Goal: Task Accomplishment & Management: Manage account settings

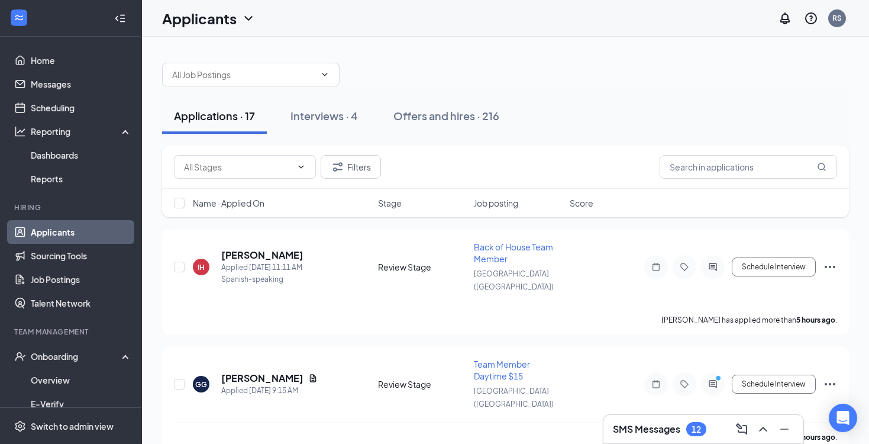
click at [363, 120] on button "Interviews · 4" at bounding box center [324, 116] width 91 height 36
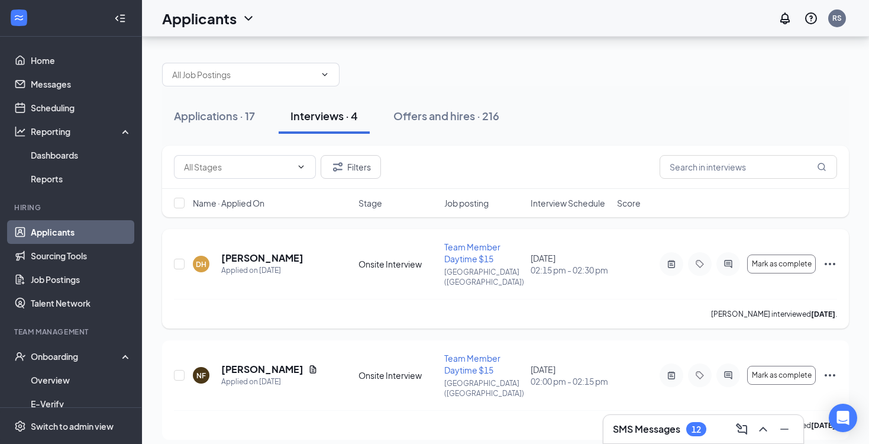
scroll to position [56, 0]
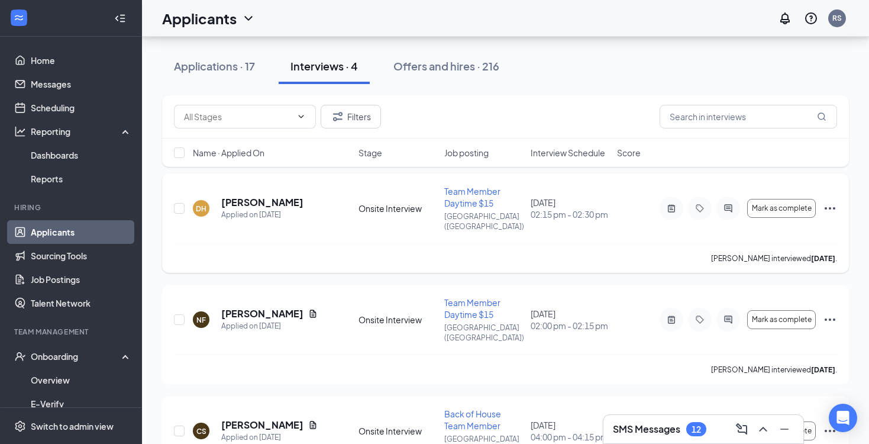
click at [829, 201] on icon "Ellipses" at bounding box center [830, 208] width 14 height 14
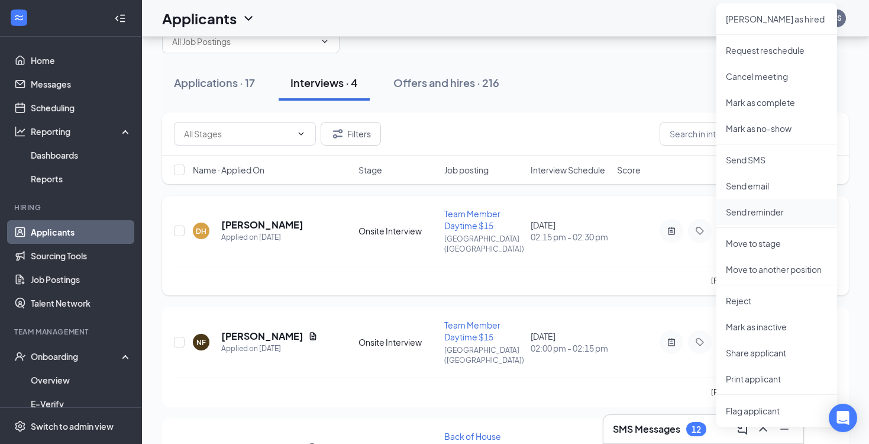
scroll to position [0, 0]
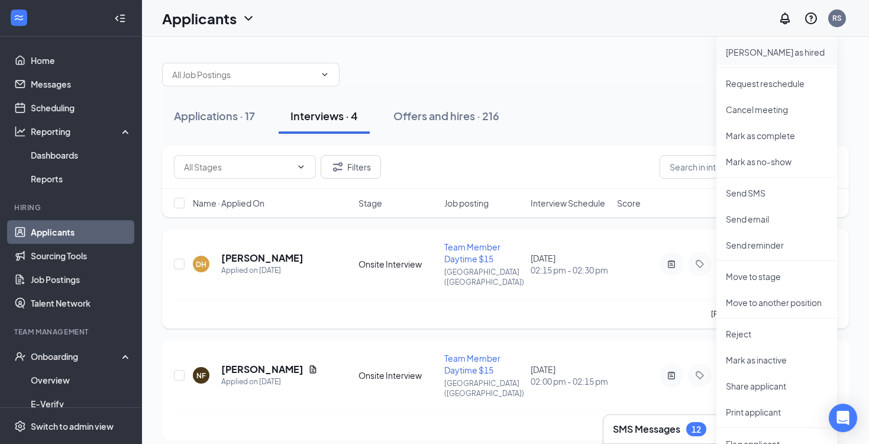
click at [753, 56] on p "[PERSON_NAME] as hired" at bounding box center [777, 52] width 102 height 12
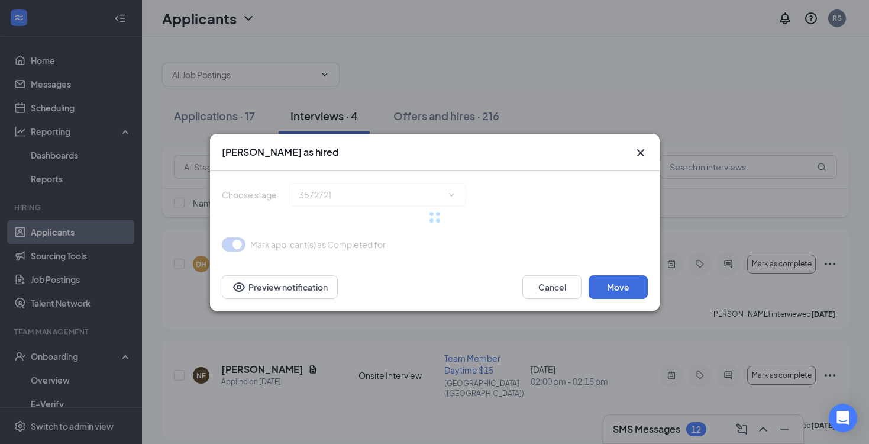
type input "Hiring Complete (final stage)"
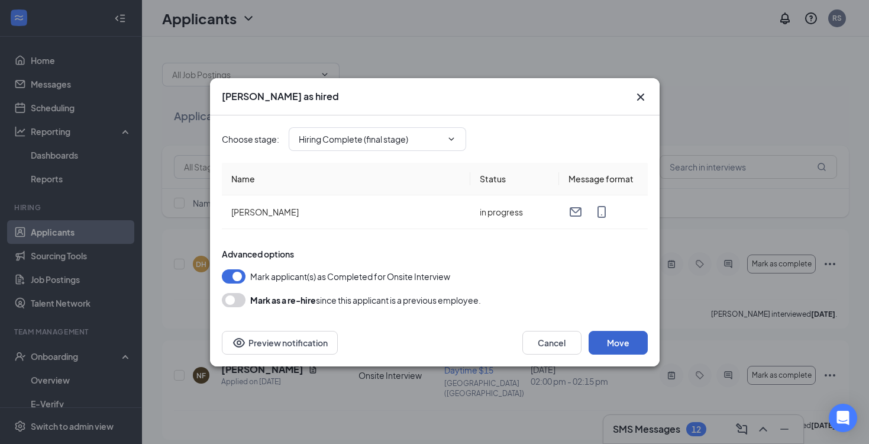
click at [601, 339] on button "Move" at bounding box center [618, 343] width 59 height 24
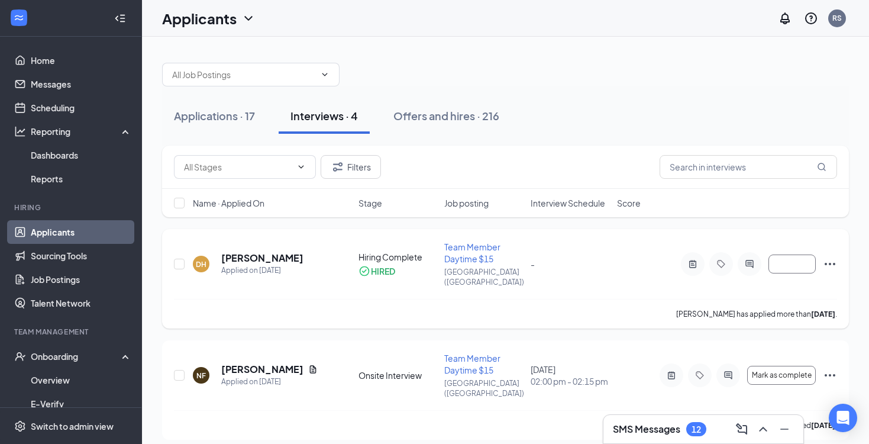
scroll to position [57, 0]
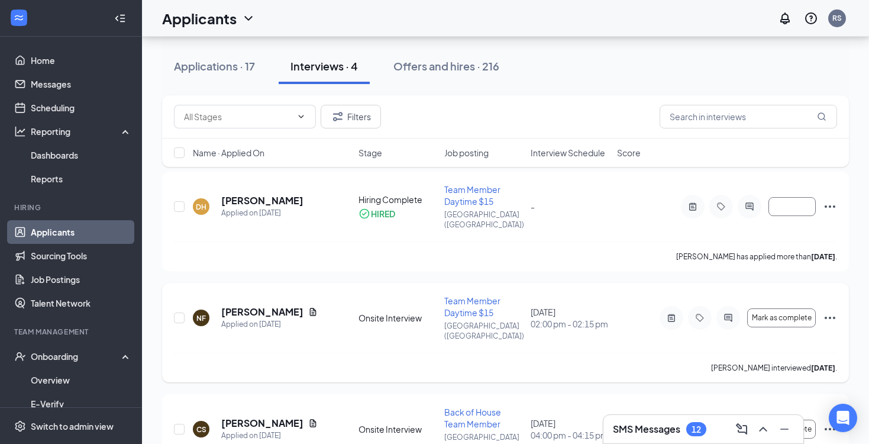
click at [827, 311] on icon "Ellipses" at bounding box center [830, 318] width 14 height 14
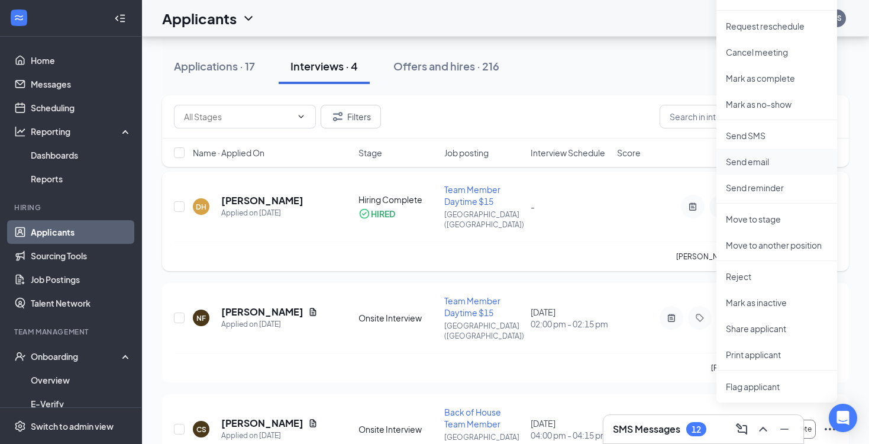
scroll to position [0, 0]
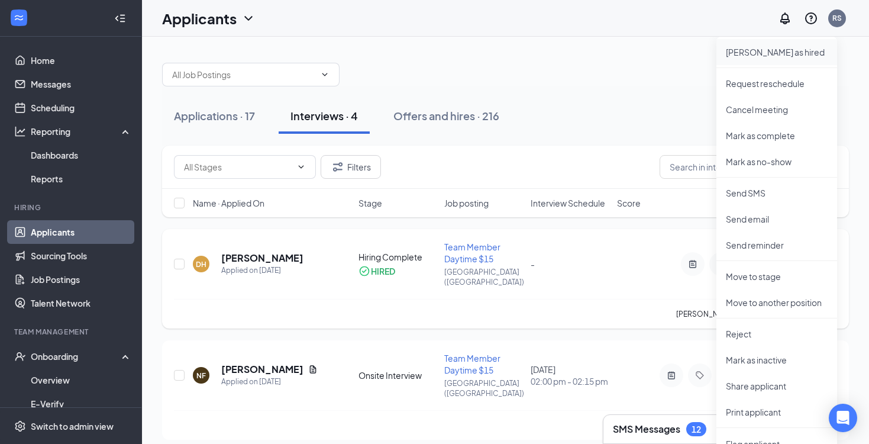
click at [772, 49] on p "[PERSON_NAME] as hired" at bounding box center [777, 52] width 102 height 12
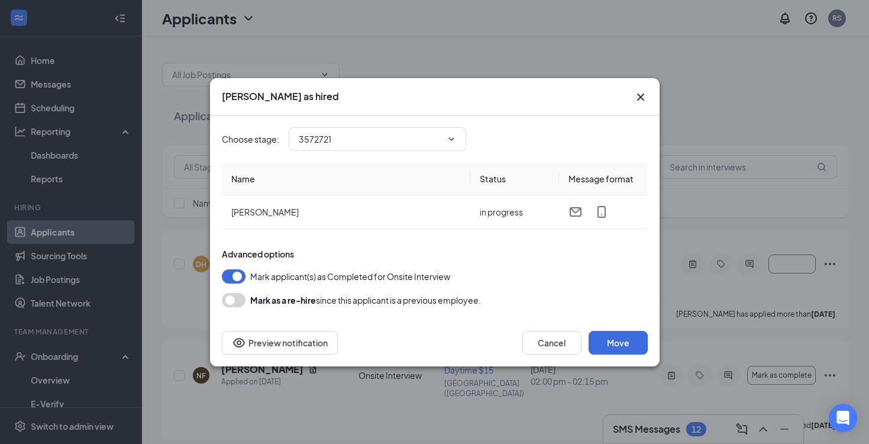
type input "Hiring Complete (final stage)"
click at [624, 340] on button "Move" at bounding box center [618, 343] width 59 height 24
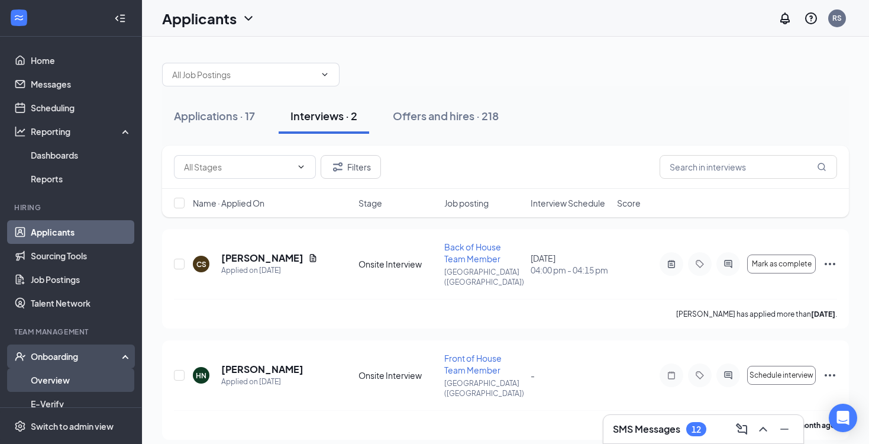
click at [81, 378] on link "Overview" at bounding box center [81, 380] width 101 height 24
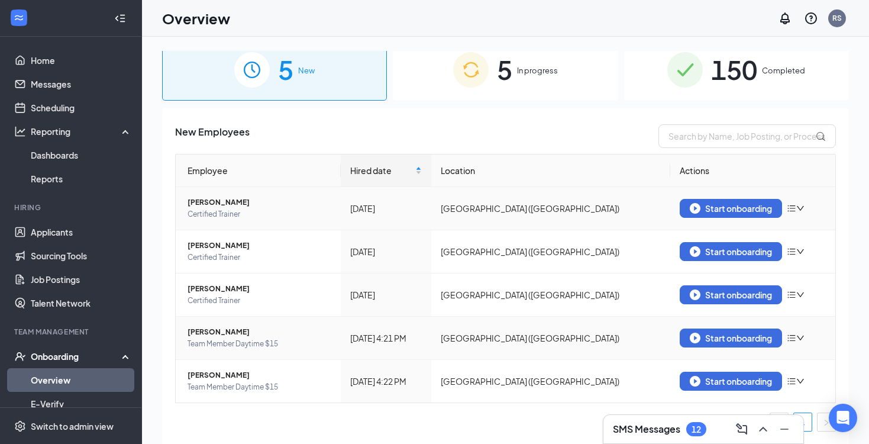
scroll to position [12, 0]
click at [745, 335] on div "Start onboarding" at bounding box center [731, 338] width 82 height 11
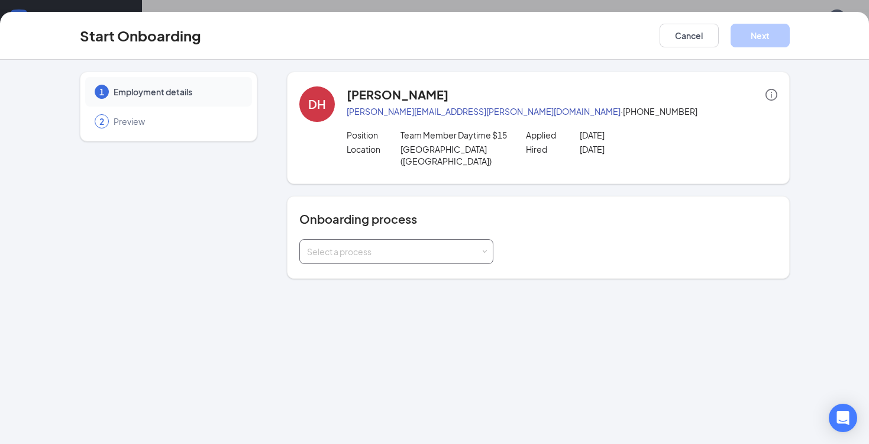
click at [343, 246] on div "Select a process" at bounding box center [393, 252] width 173 height 12
click at [336, 271] on li "Adult Team Member" at bounding box center [396, 264] width 194 height 21
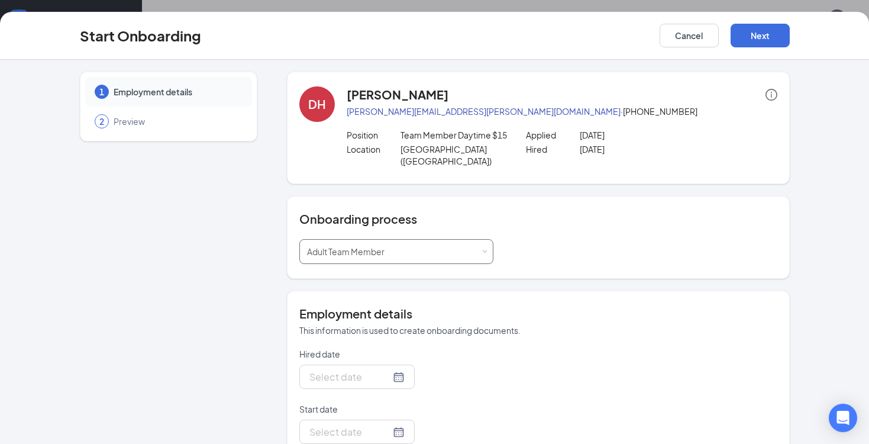
type input "[DATE]"
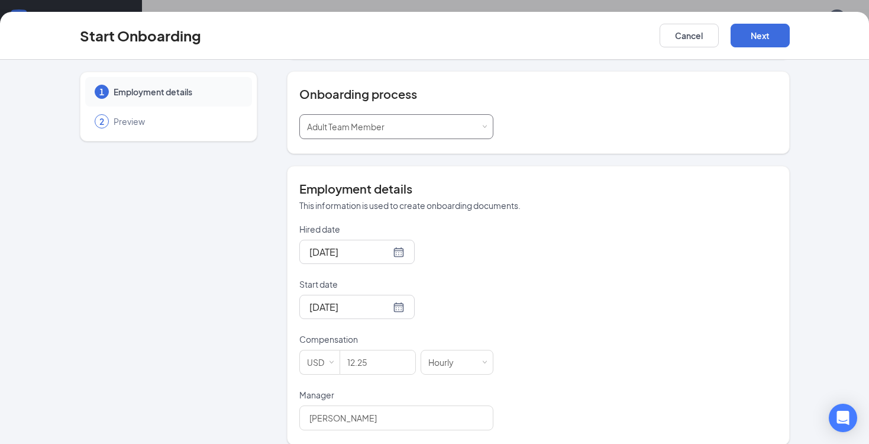
scroll to position [125, 0]
click at [360, 352] on input "12.25" at bounding box center [377, 362] width 75 height 24
type input "15"
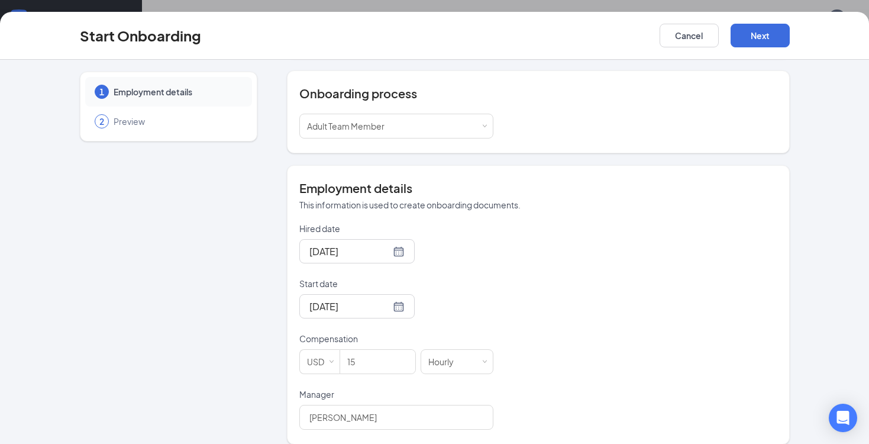
click at [477, 294] on div "[DATE]" at bounding box center [396, 306] width 194 height 24
click at [761, 28] on button "Next" at bounding box center [760, 36] width 59 height 24
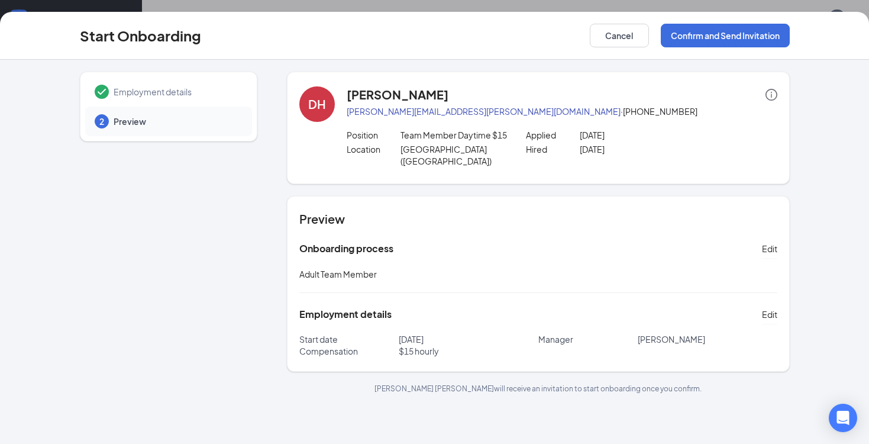
scroll to position [0, 0]
click at [754, 34] on button "Confirm and Send Invitation" at bounding box center [725, 36] width 129 height 24
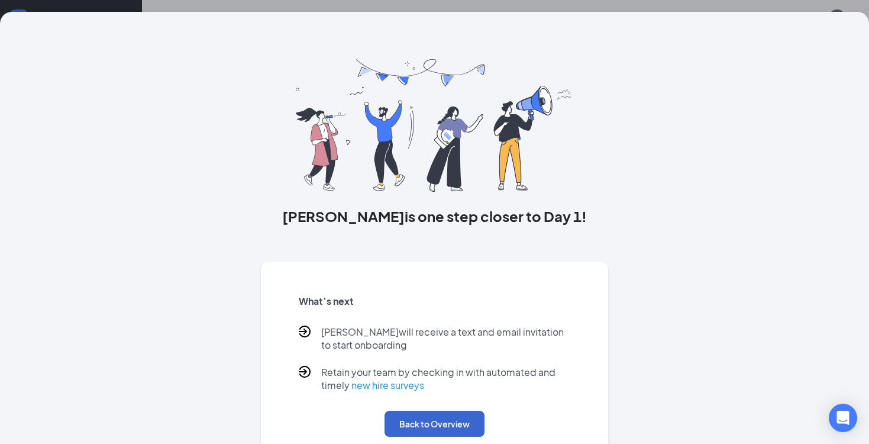
click at [459, 426] on button "Back to Overview" at bounding box center [435, 424] width 100 height 26
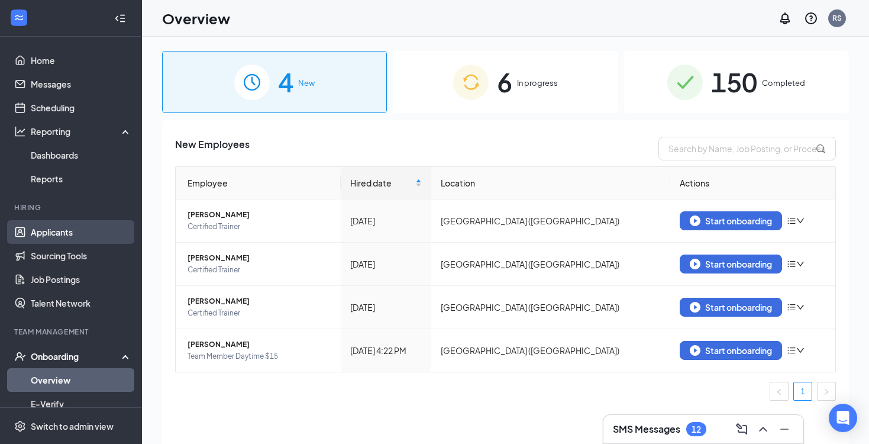
click at [50, 225] on link "Applicants" at bounding box center [81, 232] width 101 height 24
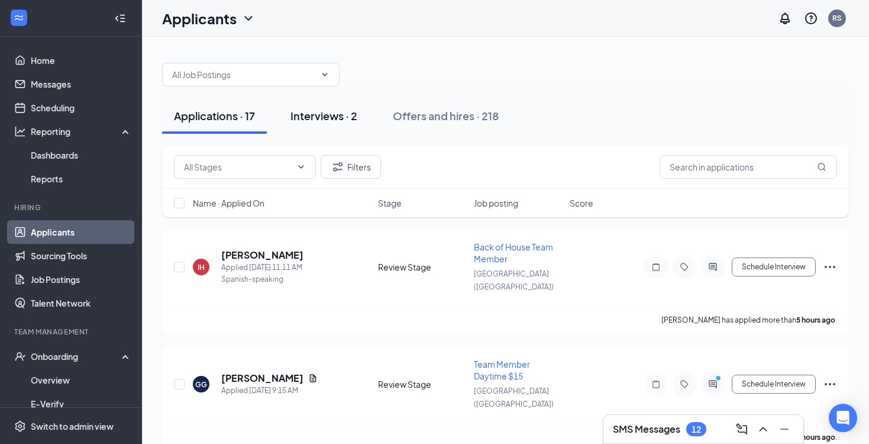
click at [350, 126] on button "Interviews · 2" at bounding box center [324, 116] width 91 height 36
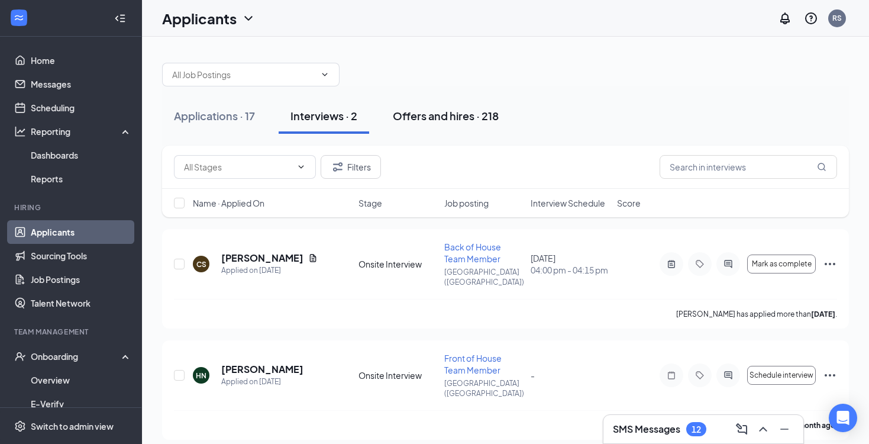
click at [446, 110] on div "Offers and hires · 218" at bounding box center [446, 115] width 106 height 15
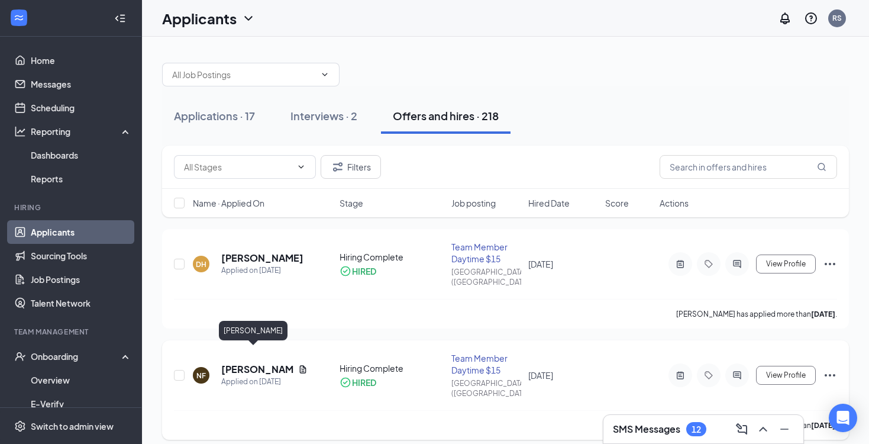
click at [246, 363] on h5 "[PERSON_NAME]" at bounding box center [257, 369] width 72 height 13
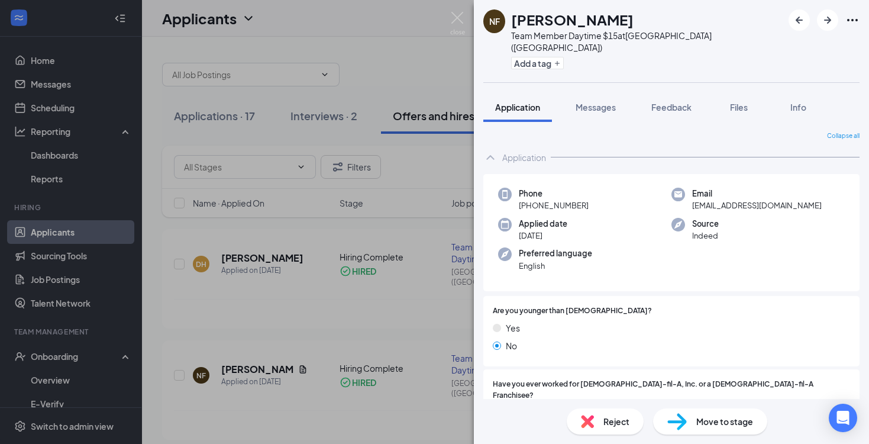
scroll to position [12, 0]
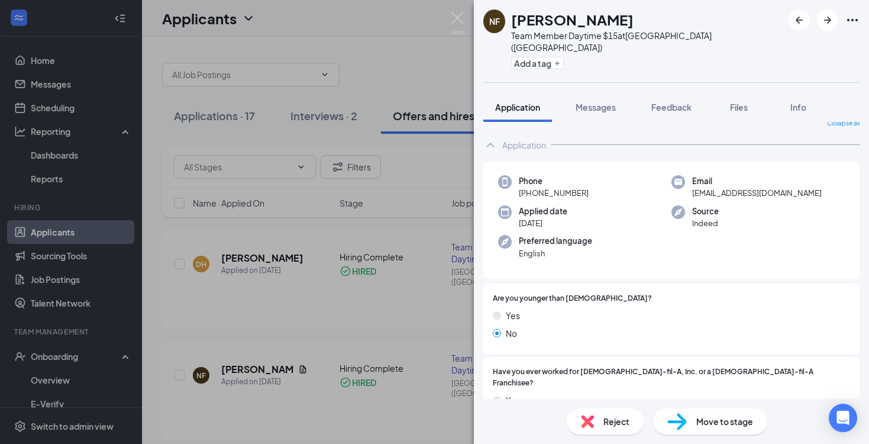
click at [310, 320] on div "NF [PERSON_NAME] Team Member Daytime $15 at [GEOGRAPHIC_DATA] ([GEOGRAPHIC_DATA…" at bounding box center [434, 222] width 869 height 444
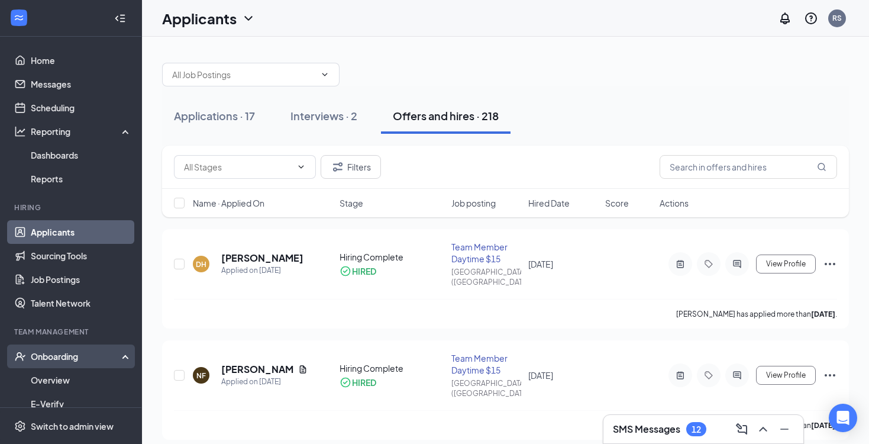
click at [67, 368] on div "Onboarding" at bounding box center [71, 356] width 142 height 24
click at [65, 363] on div "Onboarding" at bounding box center [71, 356] width 142 height 24
click at [65, 385] on link "Overview" at bounding box center [81, 380] width 101 height 24
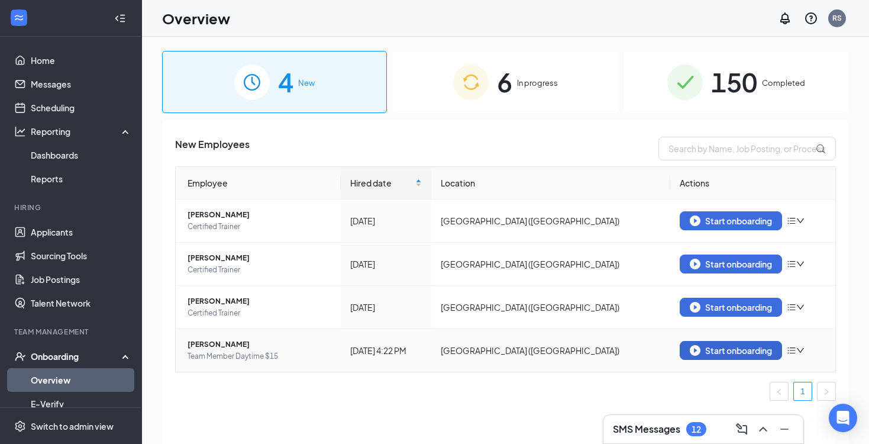
click at [701, 353] on div "Start onboarding" at bounding box center [731, 350] width 82 height 11
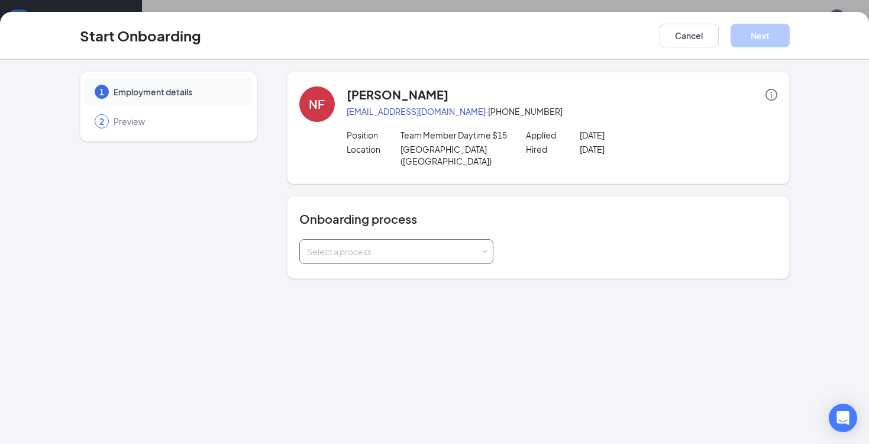
click at [389, 246] on div "Select a process" at bounding box center [393, 252] width 173 height 12
drag, startPoint x: 362, startPoint y: 291, endPoint x: 357, endPoint y: 259, distance: 32.3
click at [357, 259] on ul "Adult Team Member Minor Team Member" at bounding box center [396, 275] width 194 height 43
click at [357, 259] on li "Adult Team Member" at bounding box center [396, 264] width 194 height 21
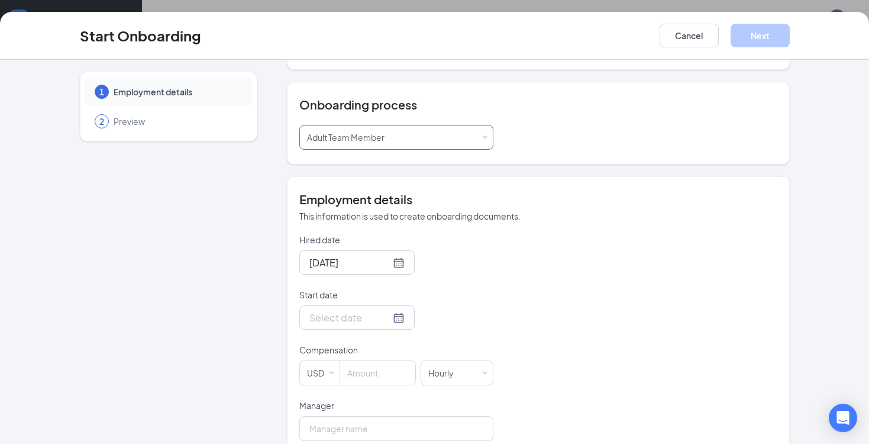
scroll to position [125, 0]
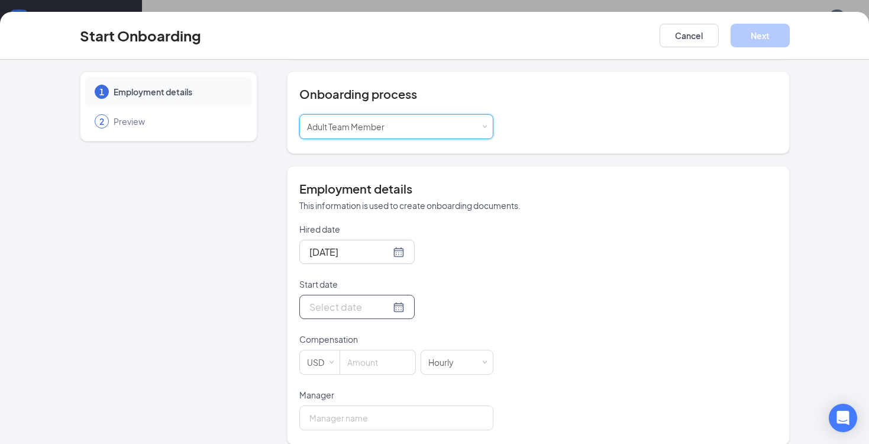
click at [398, 299] on div at bounding box center [357, 306] width 95 height 15
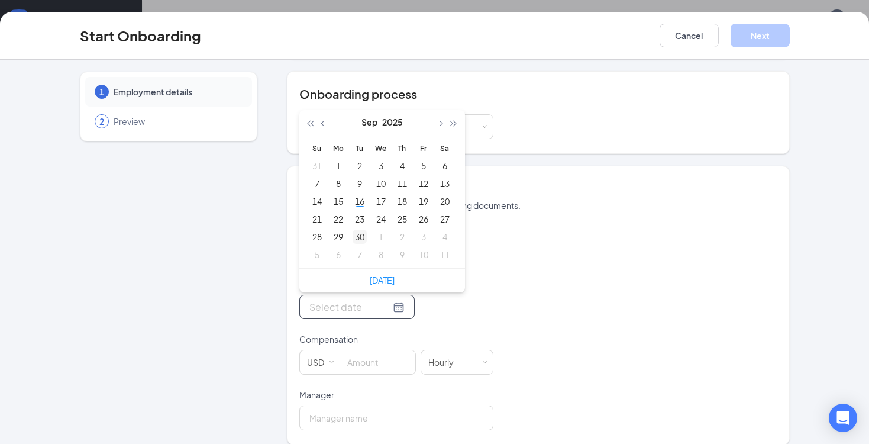
type input "[DATE]"
click at [359, 230] on div "30" at bounding box center [360, 237] width 14 height 14
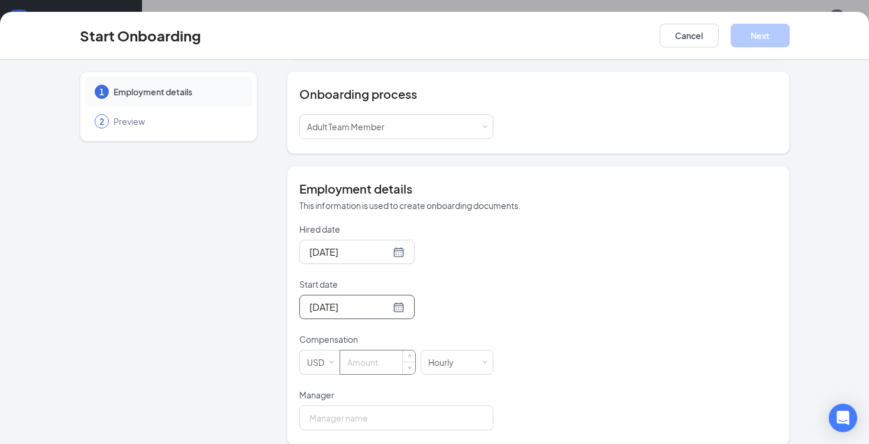
click at [356, 356] on input at bounding box center [377, 362] width 75 height 24
type input "15"
click at [350, 407] on input "Manager" at bounding box center [396, 417] width 194 height 25
type input "[PERSON_NAME]"
click at [767, 53] on div "Start Onboarding Cancel Next" at bounding box center [434, 36] width 869 height 48
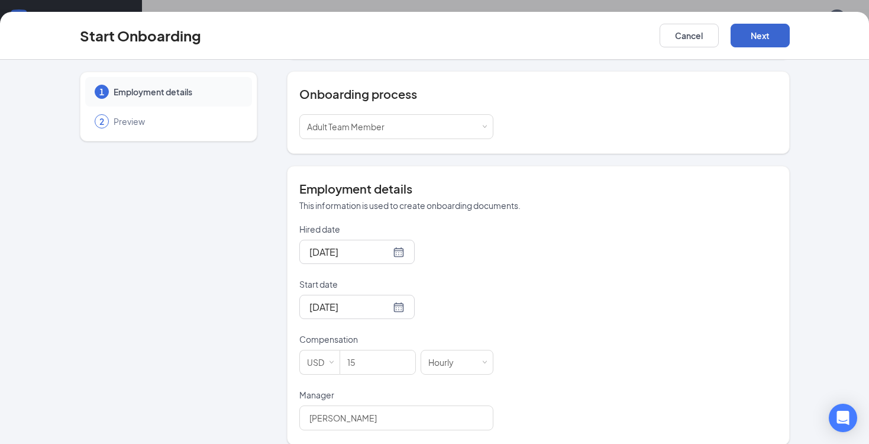
click at [763, 44] on button "Next" at bounding box center [760, 36] width 59 height 24
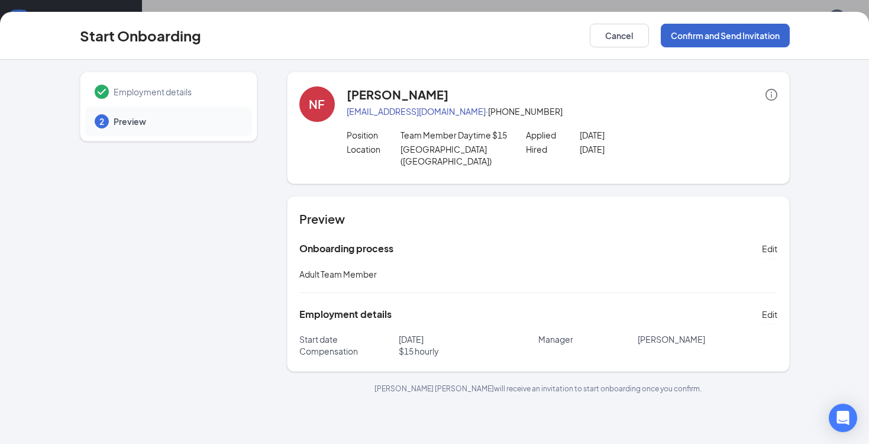
click at [763, 44] on button "Confirm and Send Invitation" at bounding box center [725, 36] width 129 height 24
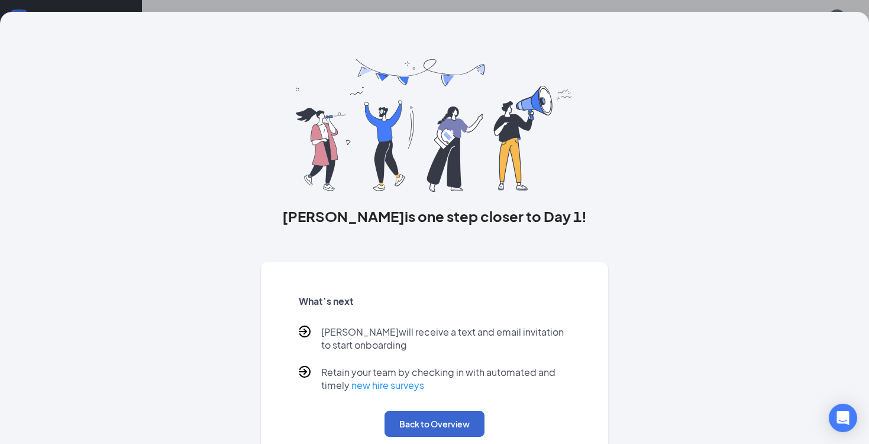
click at [448, 420] on button "Back to Overview" at bounding box center [435, 424] width 100 height 26
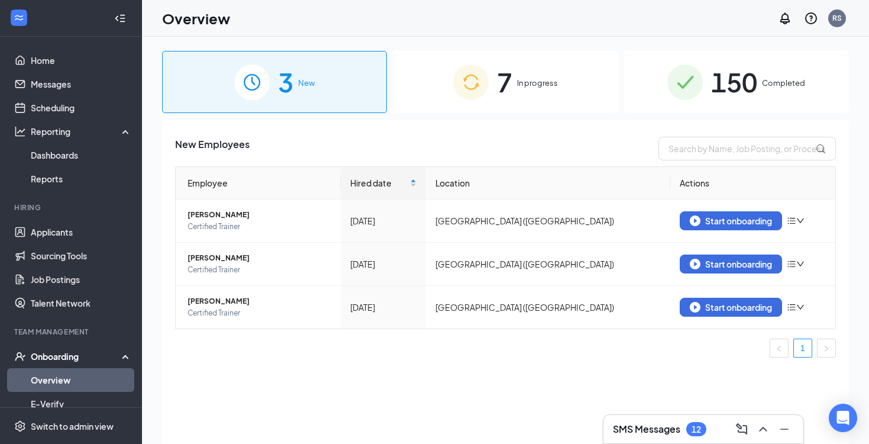
click at [461, 80] on img at bounding box center [471, 83] width 36 height 36
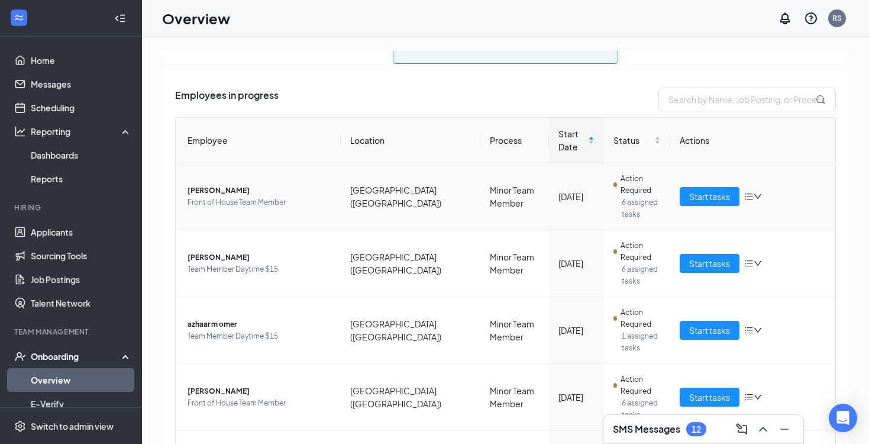
scroll to position [33, 0]
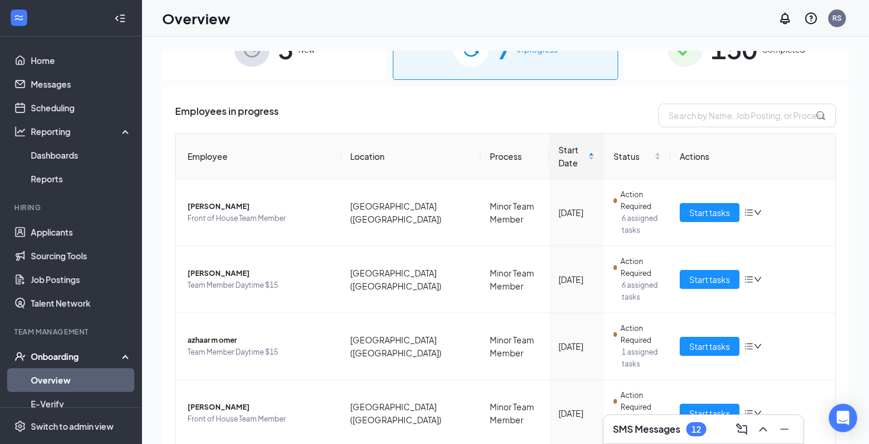
click at [304, 44] on div "3 New 7 In progress 150 Completed Employees in progress Employee Location Proce…" at bounding box center [505, 267] width 727 height 460
click at [304, 56] on span "New" at bounding box center [306, 50] width 17 height 12
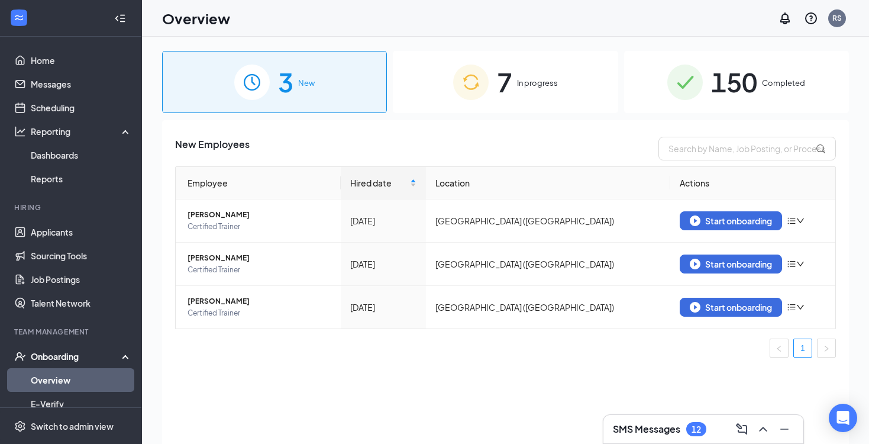
click at [705, 121] on div "New Employees Employee Hired date Location Actions [PERSON_NAME] Certified Trai…" at bounding box center [505, 296] width 687 height 353
click at [701, 104] on div "150 Completed" at bounding box center [736, 82] width 225 height 62
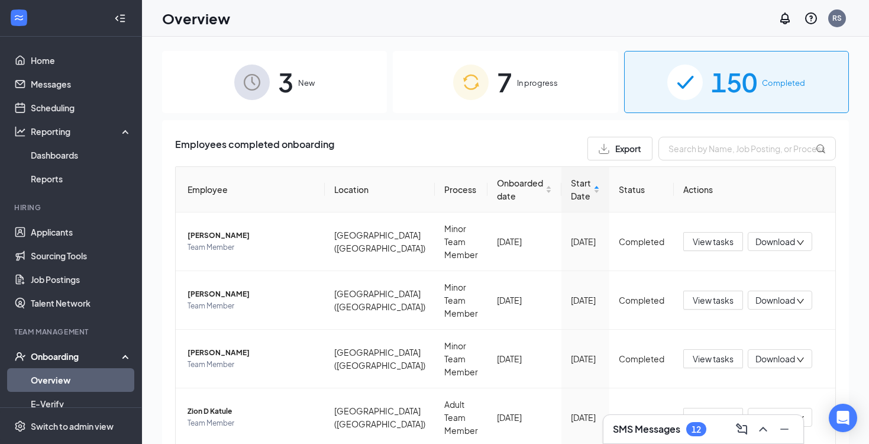
click at [278, 72] on span "3" at bounding box center [285, 82] width 15 height 41
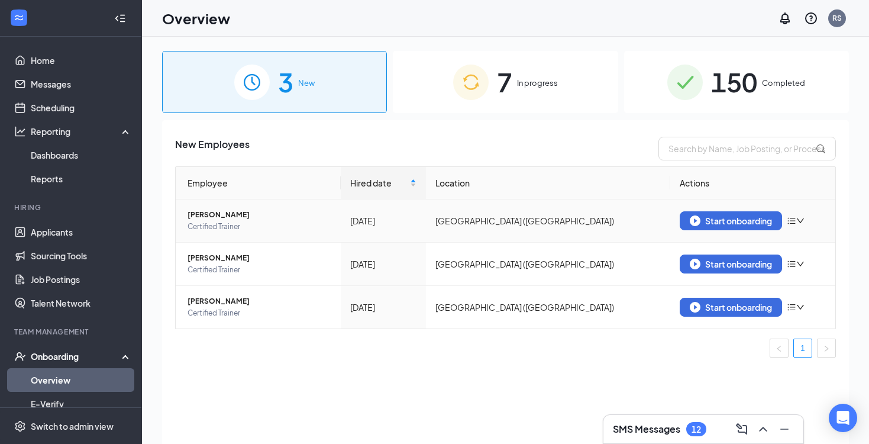
click at [801, 227] on div "Start onboarding" at bounding box center [753, 220] width 146 height 19
click at [798, 223] on icon "down" at bounding box center [801, 221] width 8 height 8
click at [746, 254] on li "Remove from onboarding" at bounding box center [735, 246] width 142 height 26
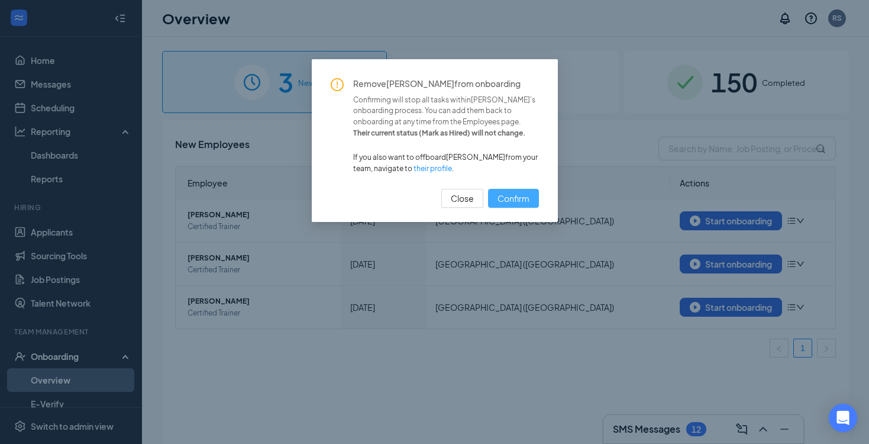
click at [509, 192] on span "Confirm" at bounding box center [514, 198] width 32 height 13
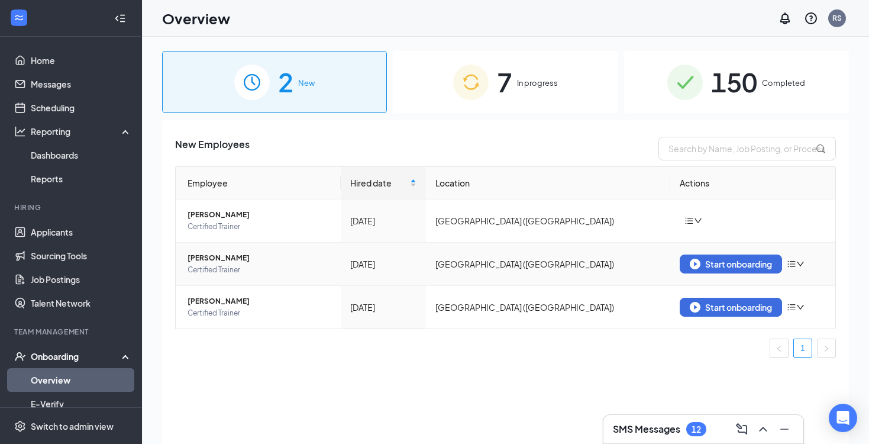
click at [799, 263] on icon "down" at bounding box center [801, 264] width 8 height 8
click at [758, 297] on li "Remove from onboarding" at bounding box center [735, 289] width 142 height 26
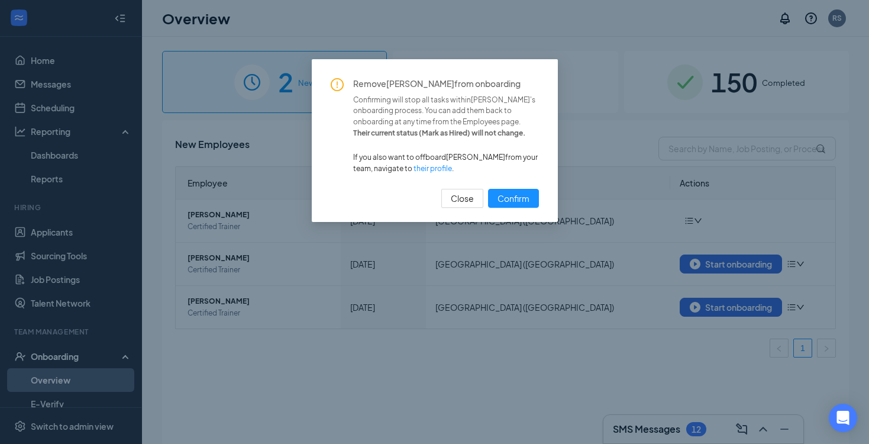
click at [484, 184] on div "Remove [PERSON_NAME] from onboarding Confirming will stop all tasks within [PER…" at bounding box center [435, 143] width 208 height 130
click at [507, 189] on button "Confirm" at bounding box center [513, 198] width 51 height 19
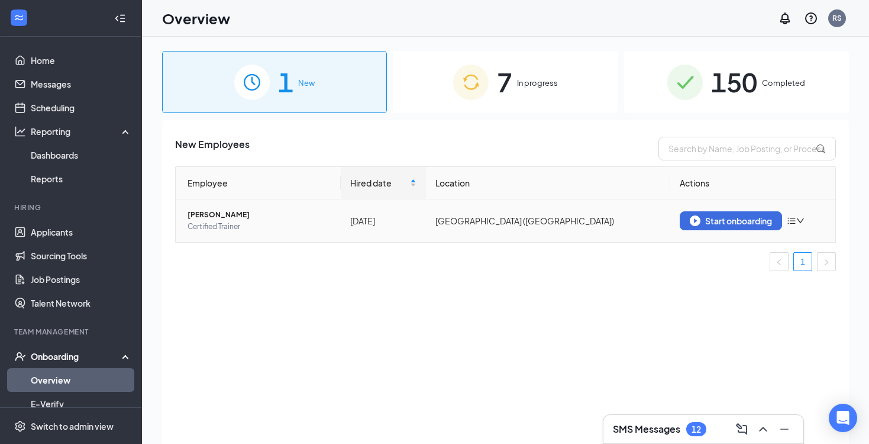
click at [797, 219] on icon "bars" at bounding box center [791, 220] width 9 height 9
click at [758, 243] on div "Remove from onboarding" at bounding box center [735, 246] width 128 height 12
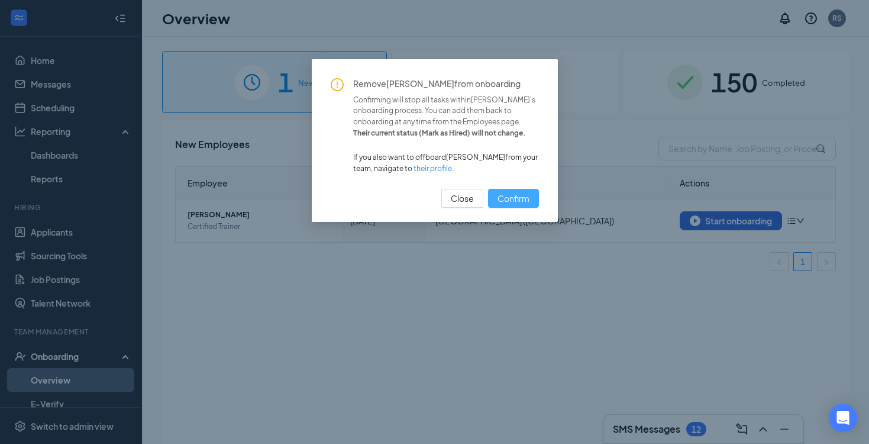
click at [507, 198] on span "Confirm" at bounding box center [514, 198] width 32 height 13
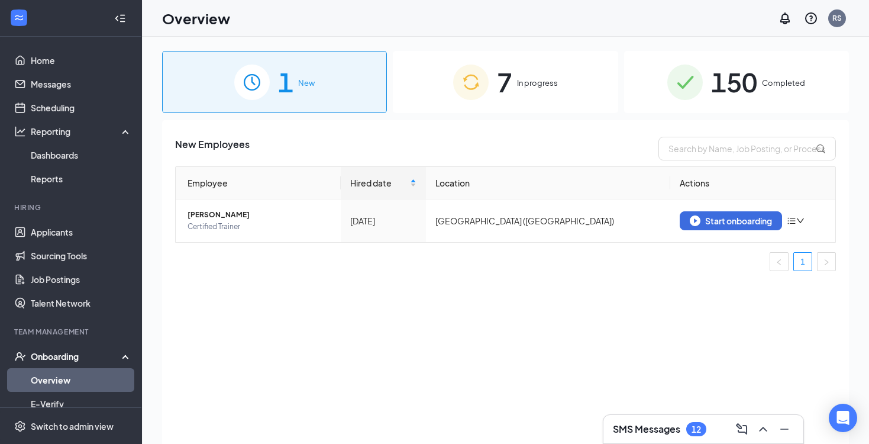
click at [515, 69] on div "7 In progress" at bounding box center [505, 82] width 225 height 62
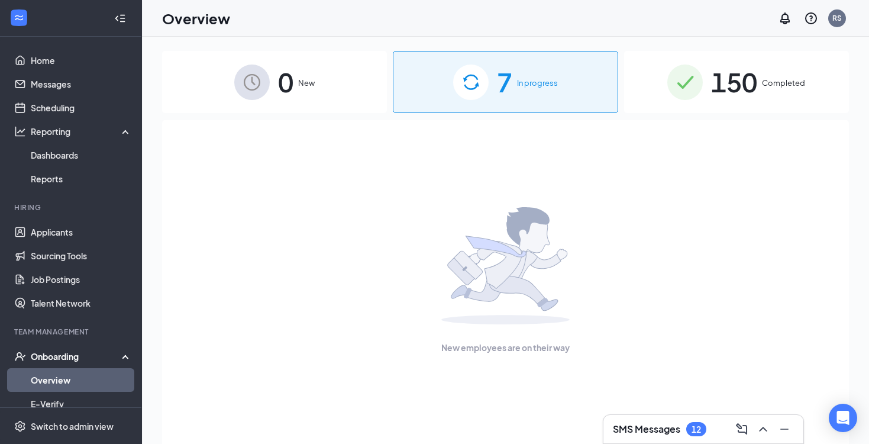
click at [349, 102] on div "0 New" at bounding box center [274, 82] width 225 height 62
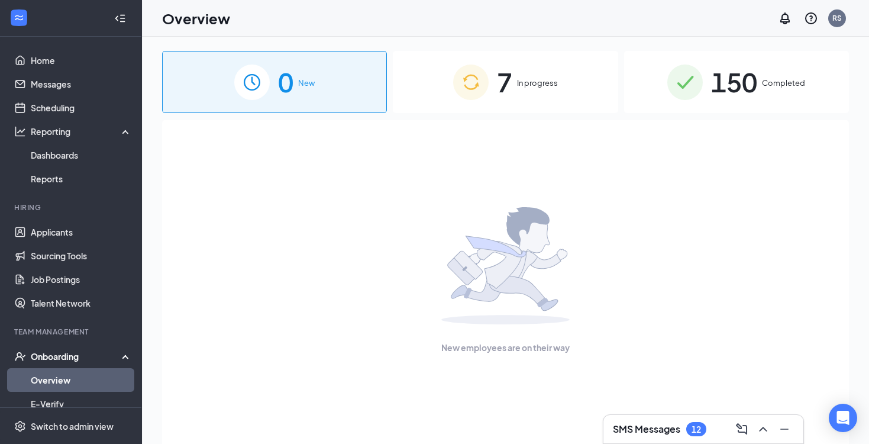
click at [463, 98] on img at bounding box center [471, 83] width 36 height 36
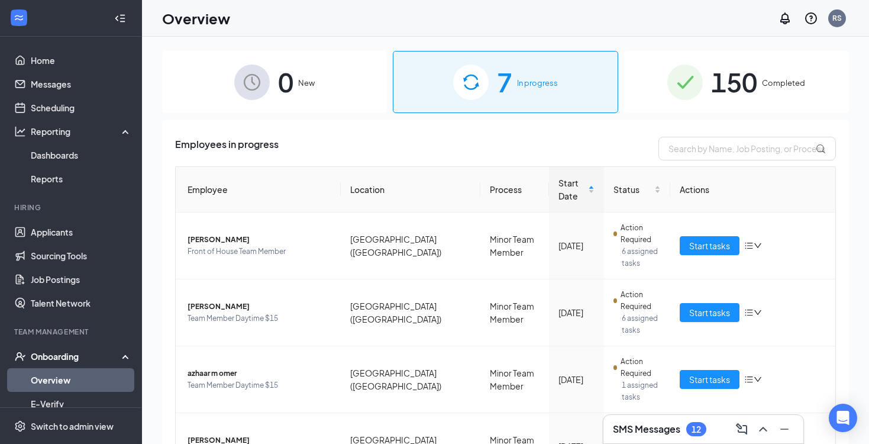
scroll to position [-1, 0]
click at [275, 88] on div "0 New" at bounding box center [274, 82] width 225 height 62
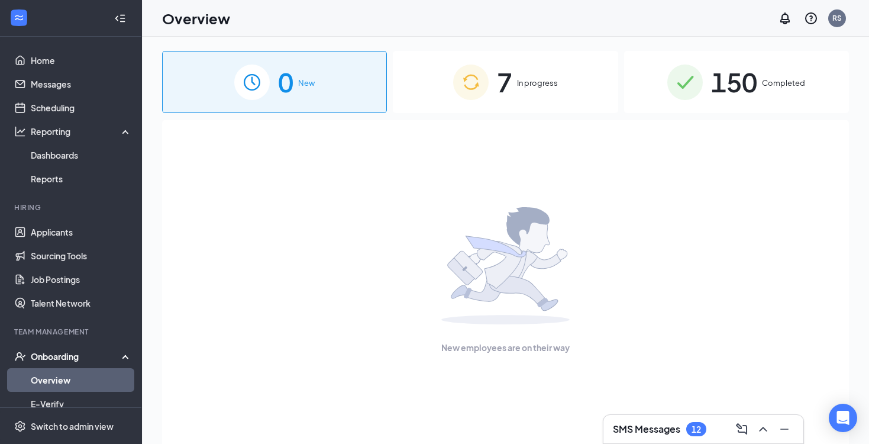
click at [537, 51] on div "7 In progress" at bounding box center [505, 82] width 225 height 62
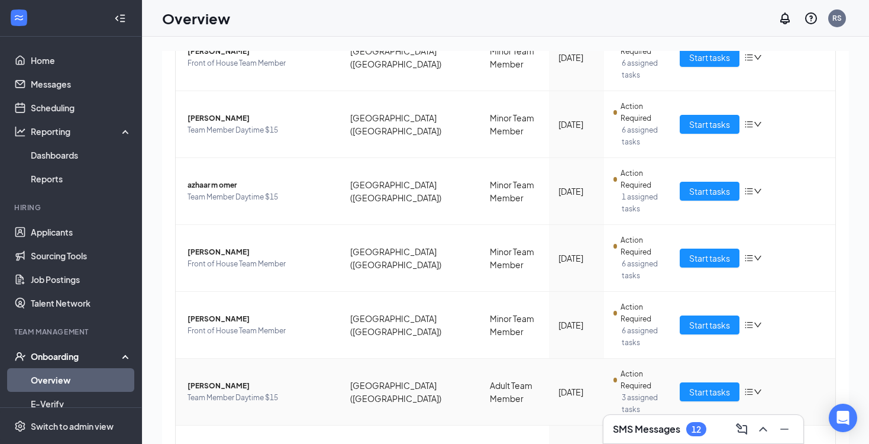
scroll to position [46, 0]
